Goal: Transaction & Acquisition: Purchase product/service

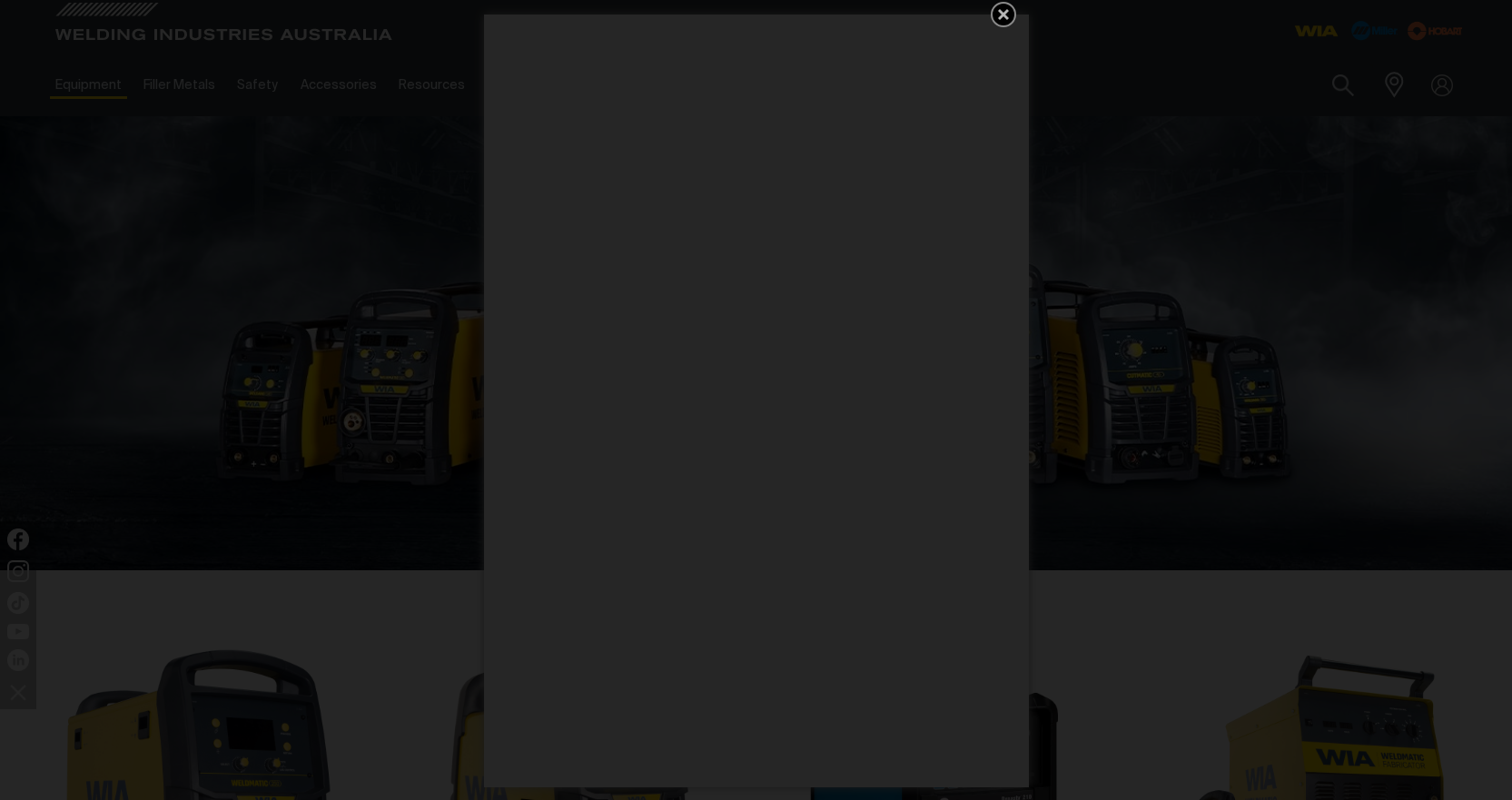
click at [1004, 8] on icon "Get 5 WIA Welding Guides Free!" at bounding box center [1003, 14] width 22 height 22
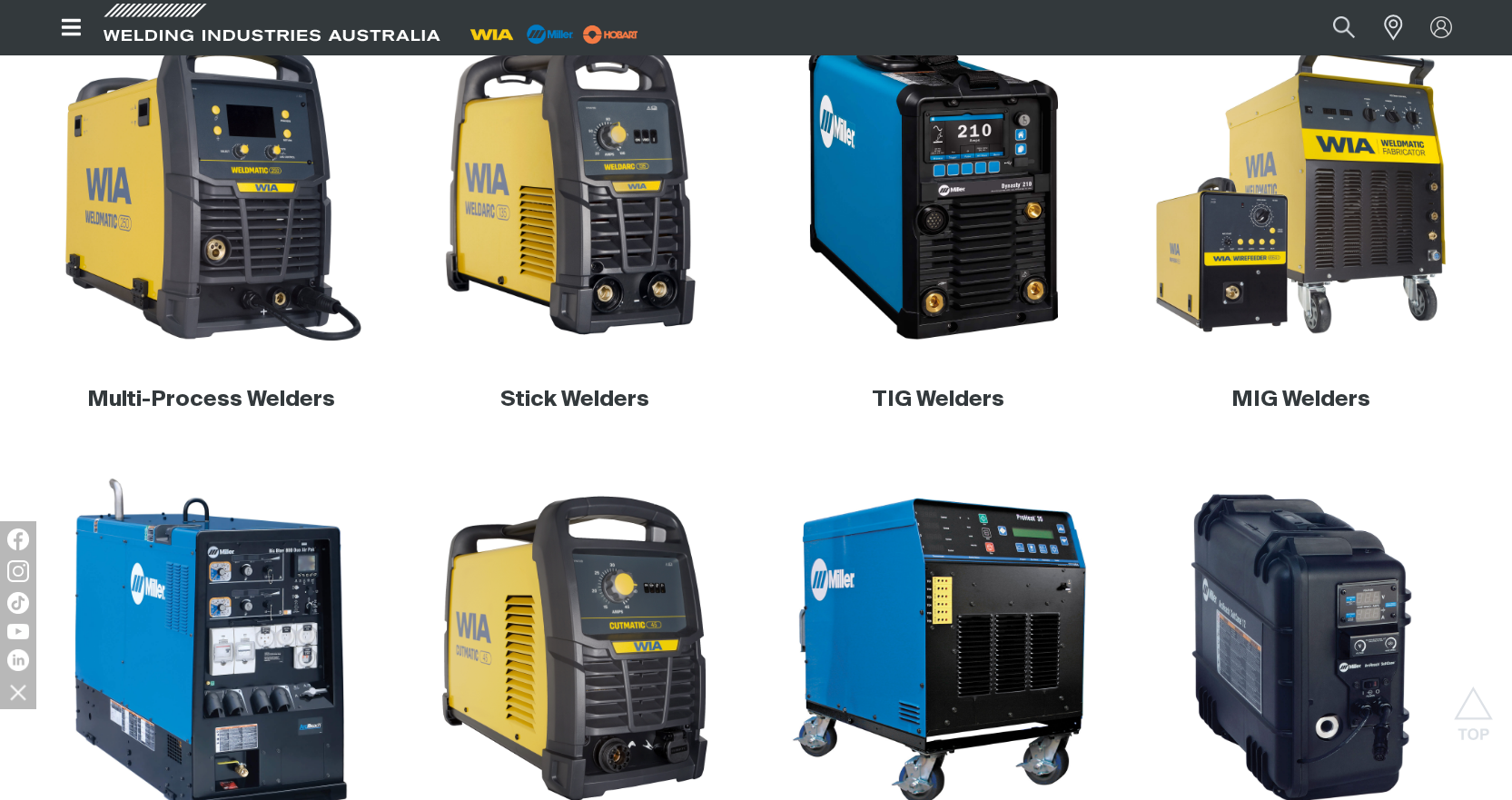
scroll to position [454, 0]
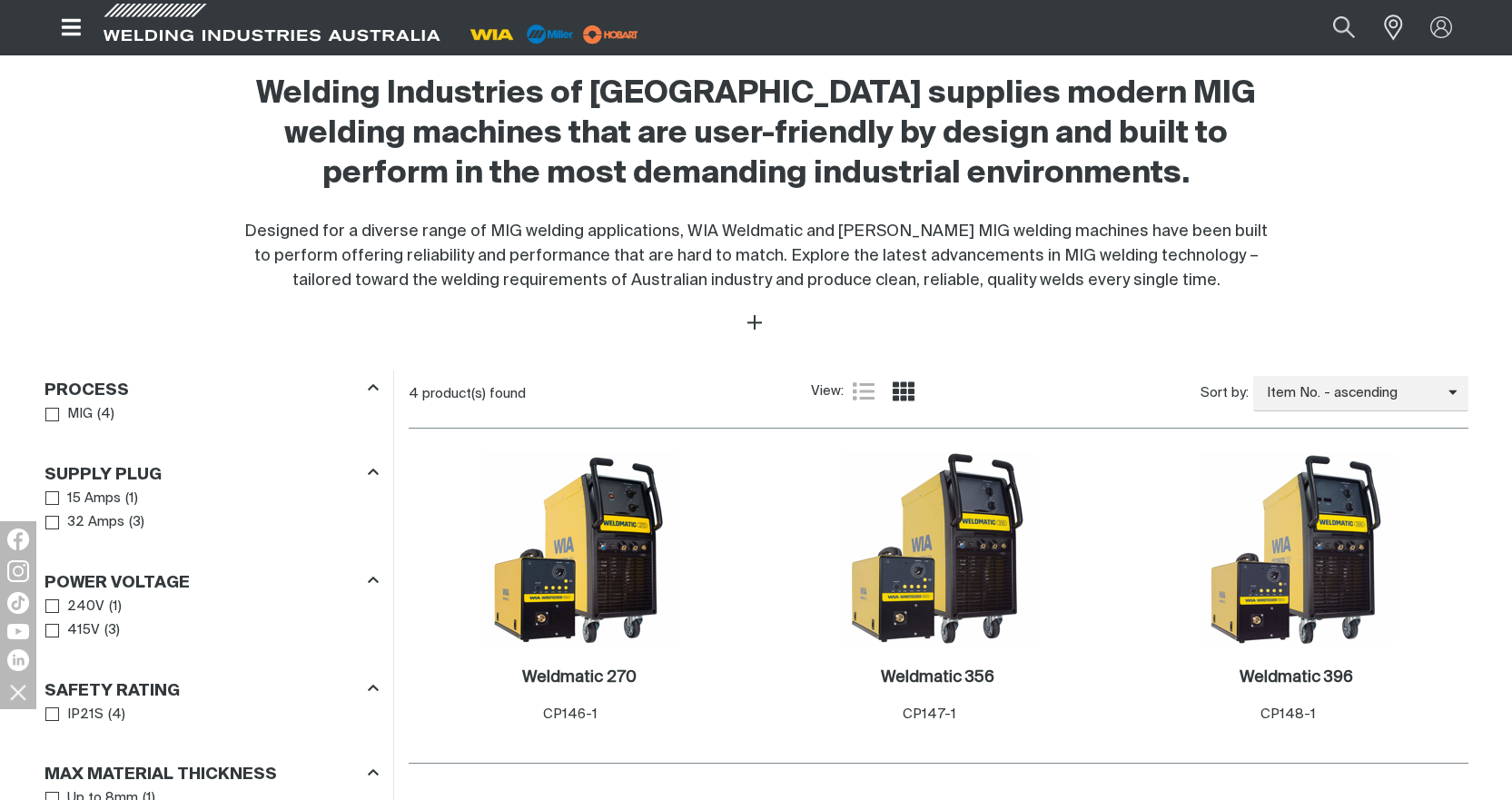
scroll to position [908, 0]
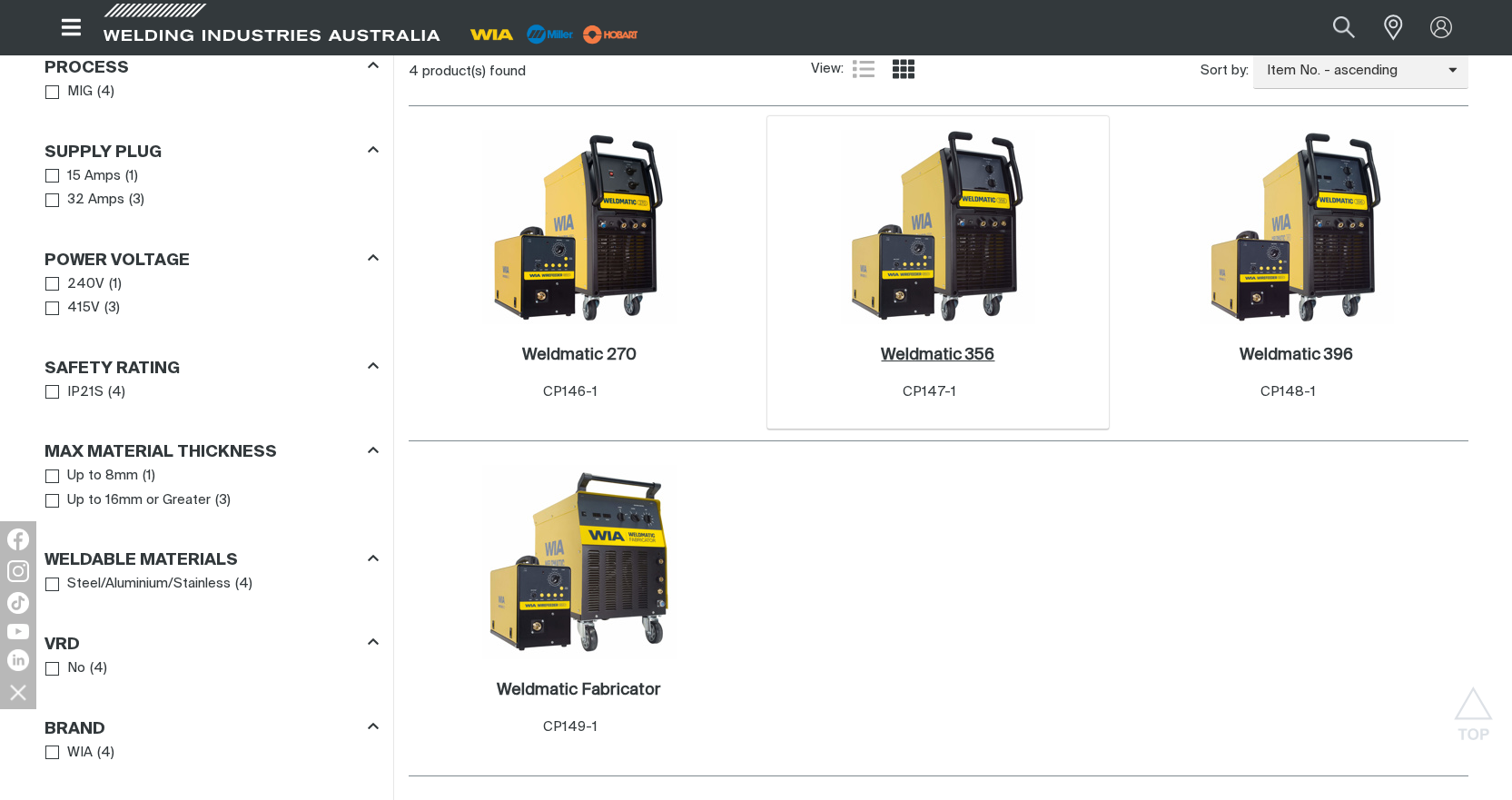
click at [967, 350] on h2 "Weldmatic 356 ." at bounding box center [938, 354] width 114 height 16
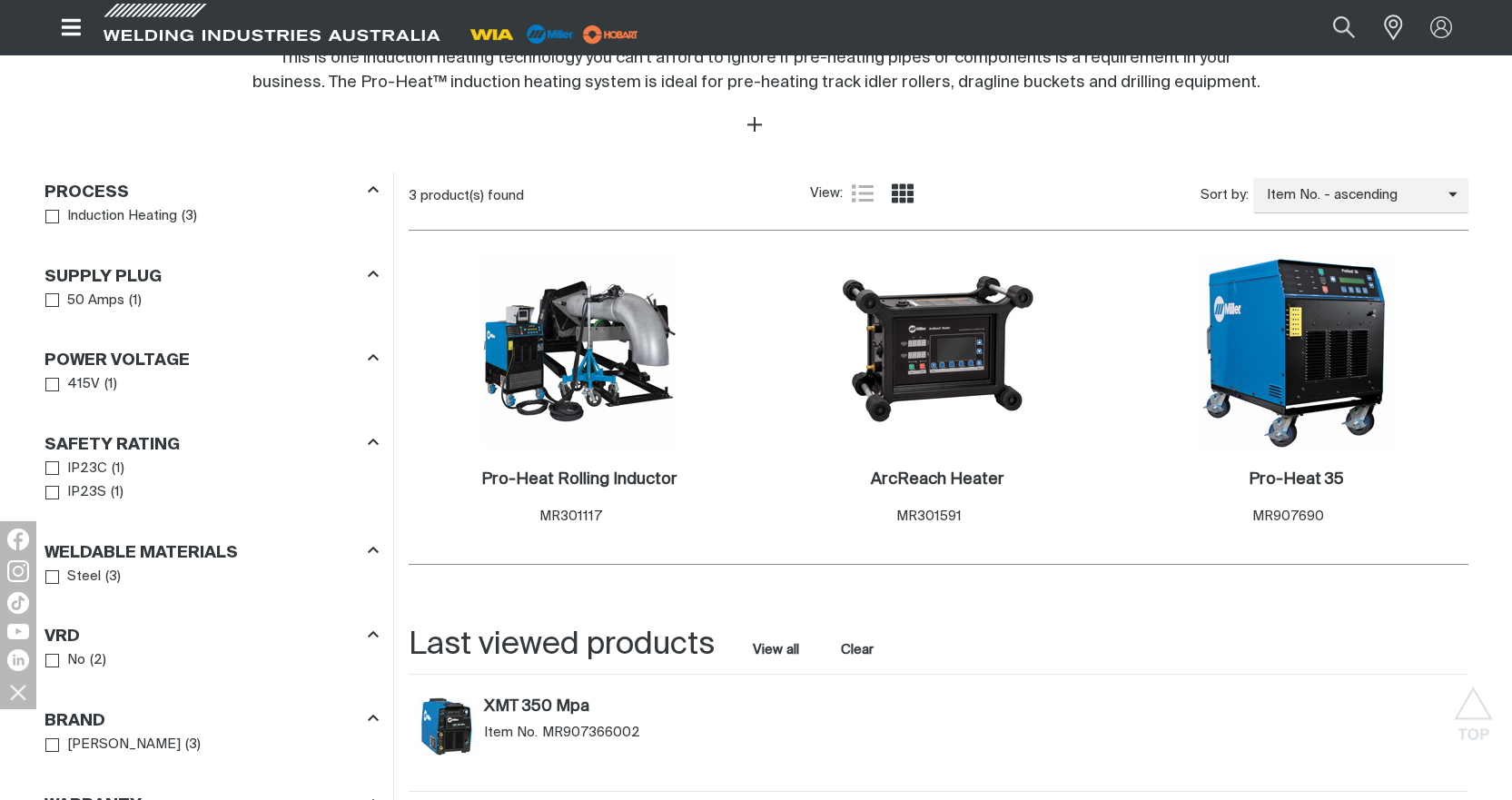
scroll to position [908, 0]
